Goal: Task Accomplishment & Management: Manage account settings

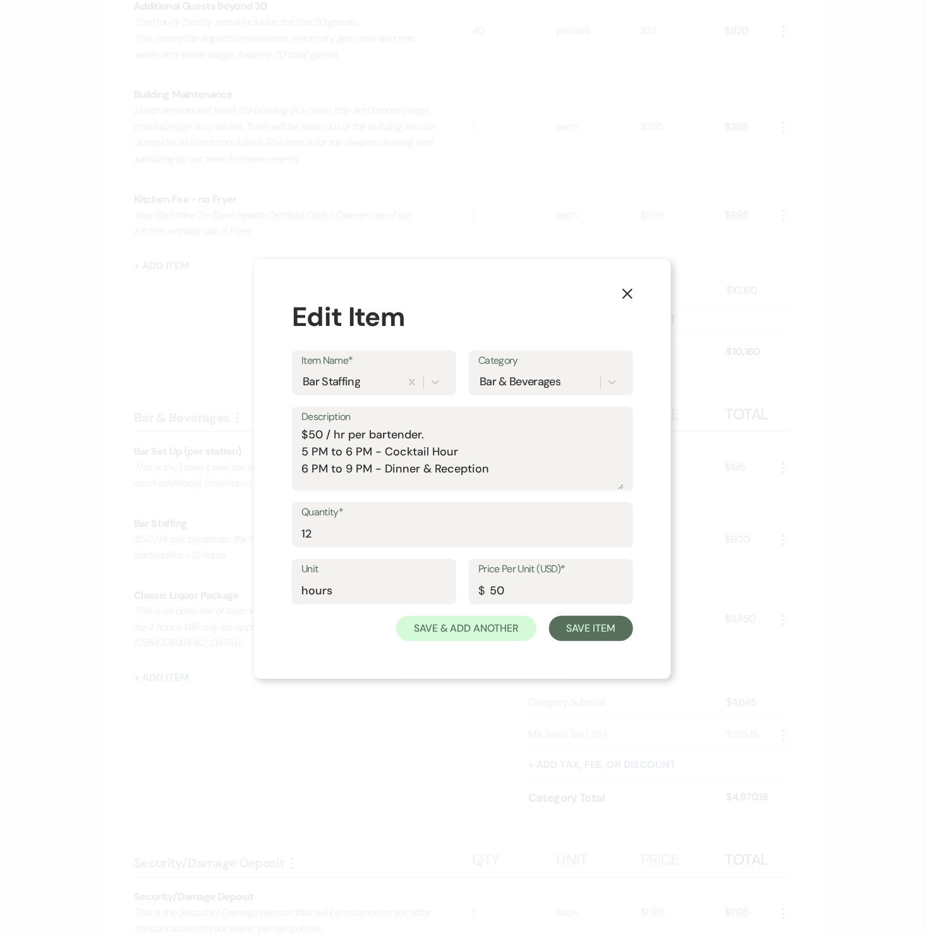
click at [454, 436] on textarea "$50 / hr per bartender. 5 PM to 6 PM - Cocktail Hour 6 PM to 9 PM - Dinner & Re…" at bounding box center [462, 457] width 322 height 63
type textarea "$50 / hr per bartender - 2 persons x 4 hours = 8 hours 5 PM to 6 PM - Cocktail …"
click at [332, 536] on input "12" at bounding box center [462, 534] width 322 height 25
type input "8"
click at [549, 616] on button "Save Item" at bounding box center [591, 628] width 84 height 25
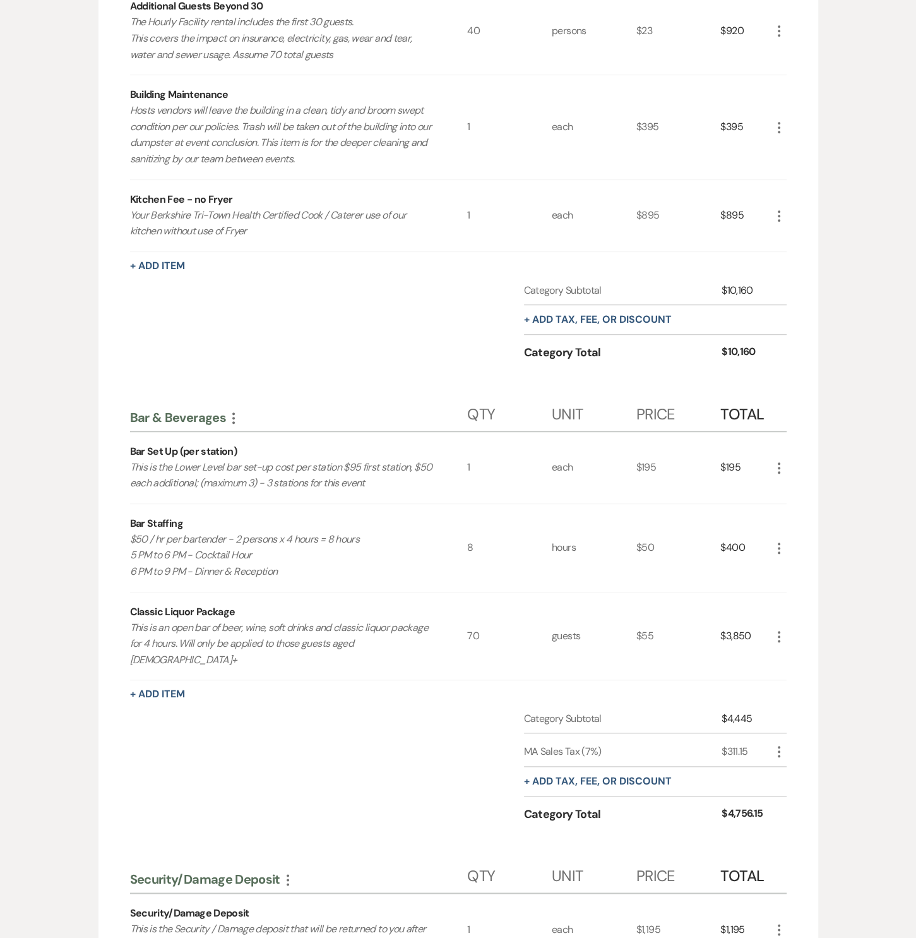
click at [781, 465] on icon "More" at bounding box center [779, 467] width 15 height 15
click at [786, 488] on icon "Pencil" at bounding box center [790, 492] width 8 height 9
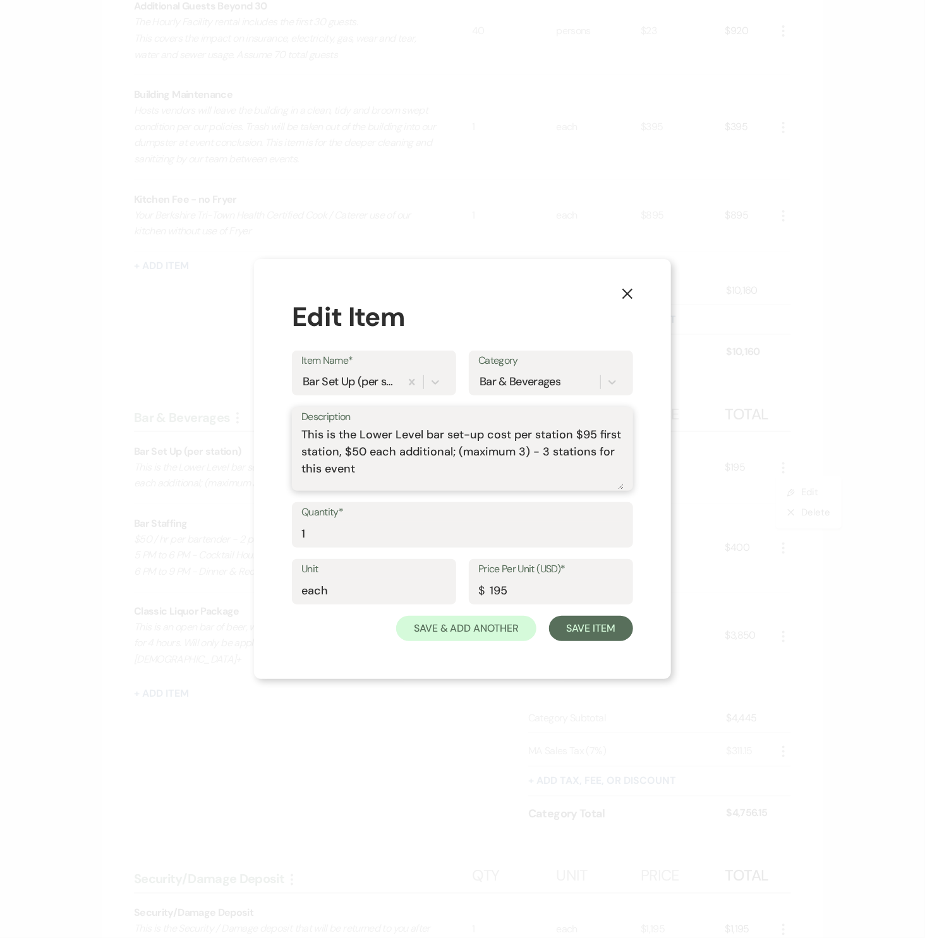
click at [537, 454] on textarea "This is the Lower Level bar set-up cost per station $95 first station, $50 each…" at bounding box center [462, 457] width 322 height 63
type textarea "This is the Lower Level bar set-up cost per station $95 first station, $50 each…"
type input "145"
click at [577, 632] on button "Save Item" at bounding box center [591, 628] width 84 height 25
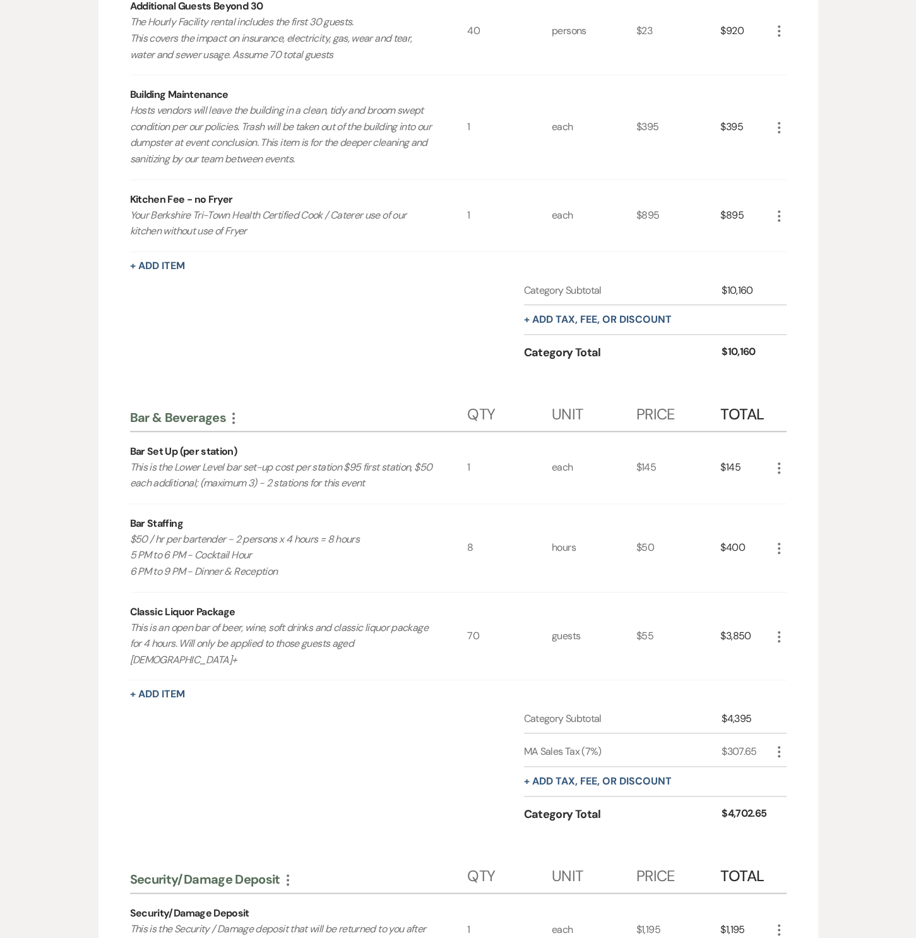
click at [778, 631] on use "button" at bounding box center [779, 636] width 3 height 11
click at [786, 676] on icon "X" at bounding box center [790, 680] width 8 height 9
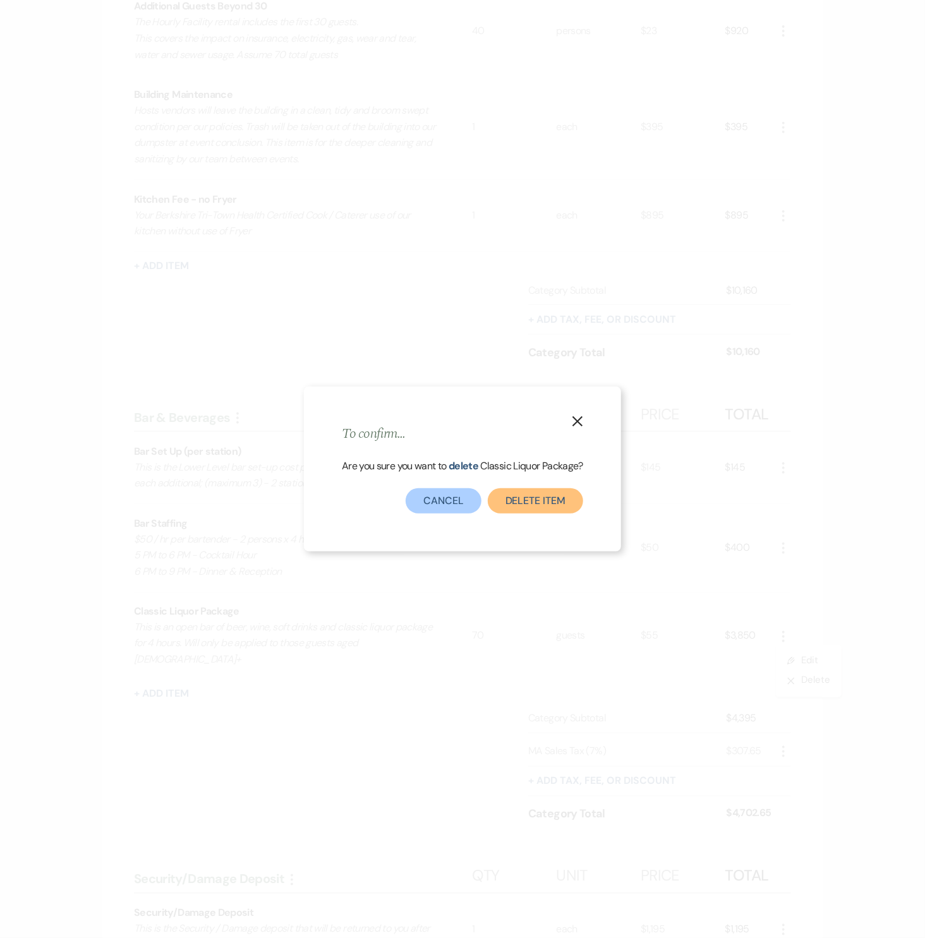
click at [509, 506] on button "Delete Item" at bounding box center [535, 500] width 95 height 25
